Goal: Check status: Check status

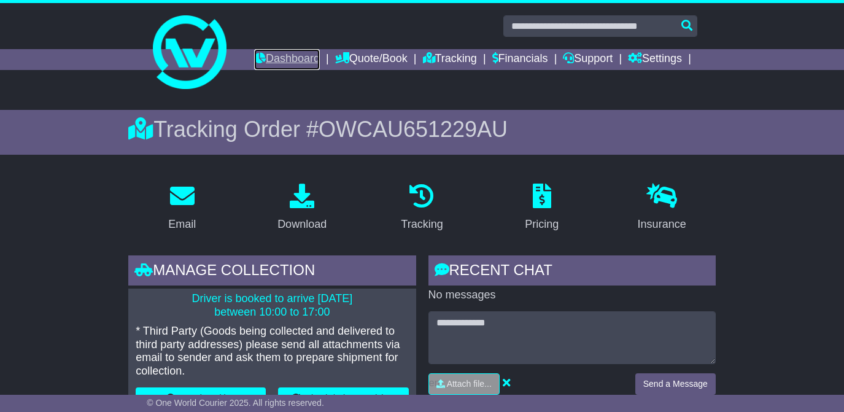
click at [299, 62] on link "Dashboard" at bounding box center [287, 59] width 66 height 21
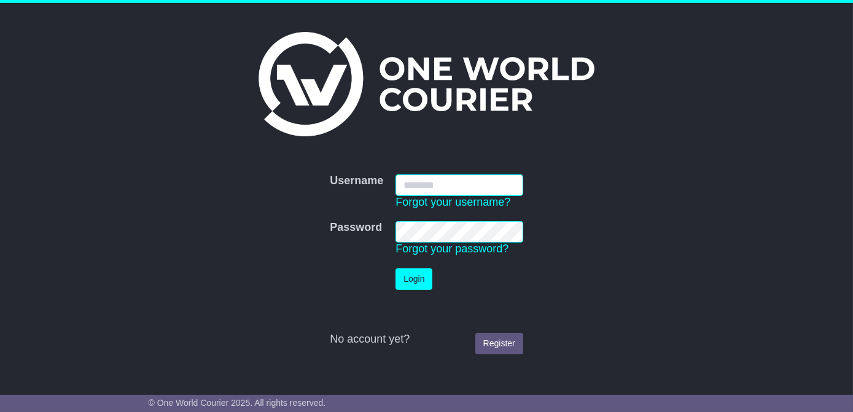
type input "**********"
click at [410, 290] on td "Login" at bounding box center [459, 279] width 140 height 34
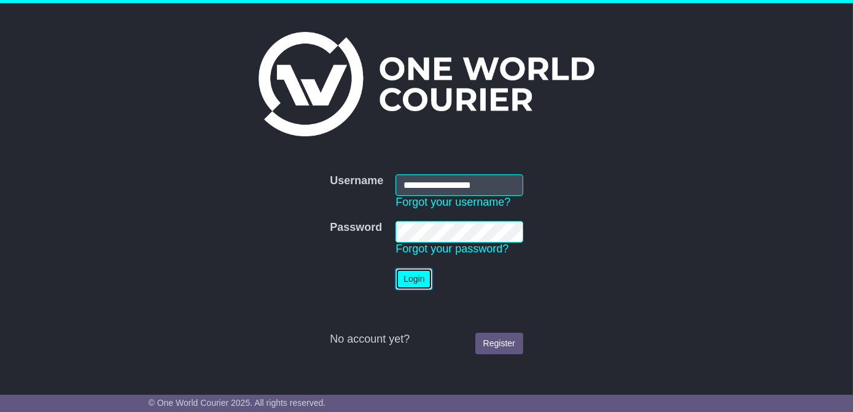
click at [425, 277] on button "Login" at bounding box center [413, 278] width 37 height 21
